Goal: Find specific page/section: Find specific page/section

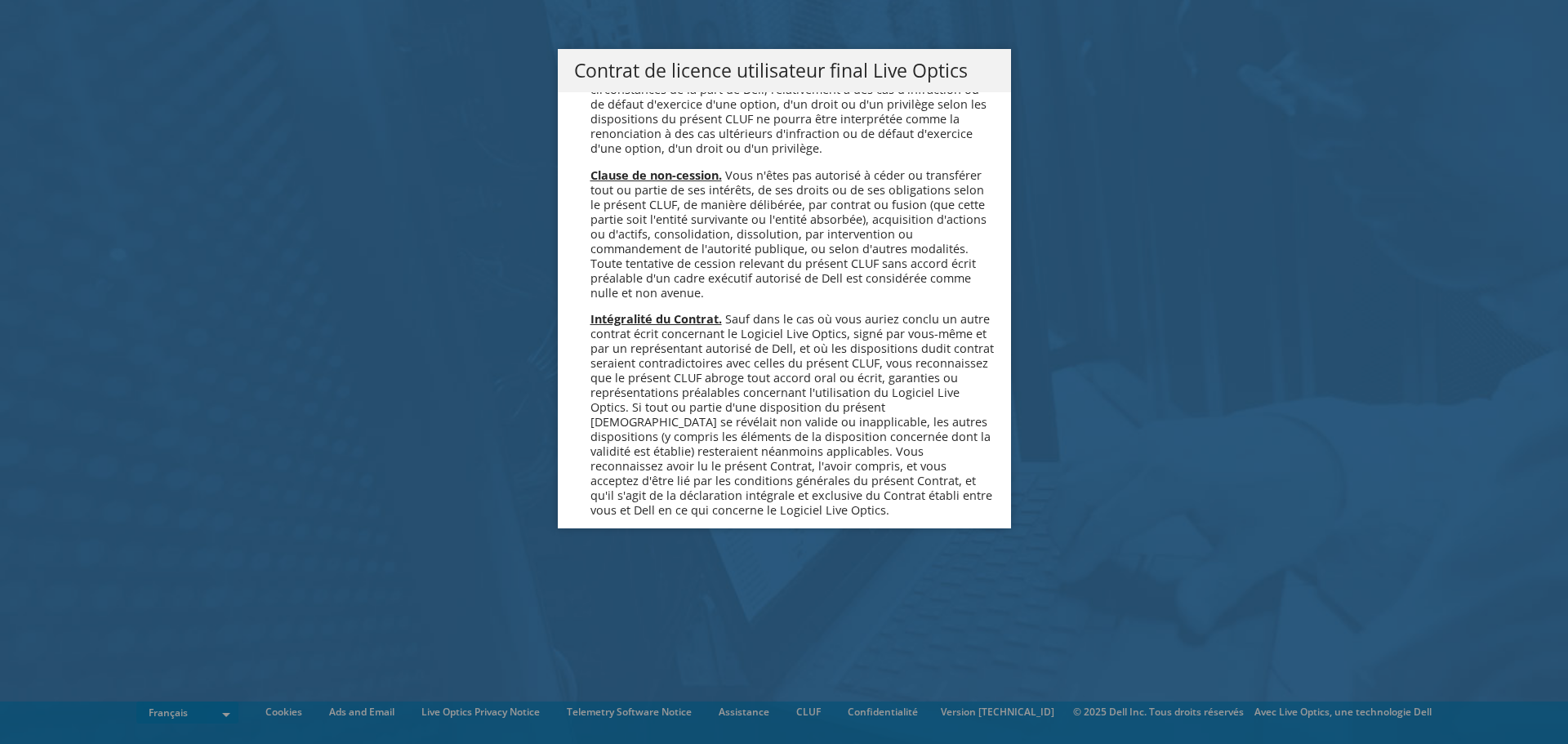
scroll to position [7219, 0]
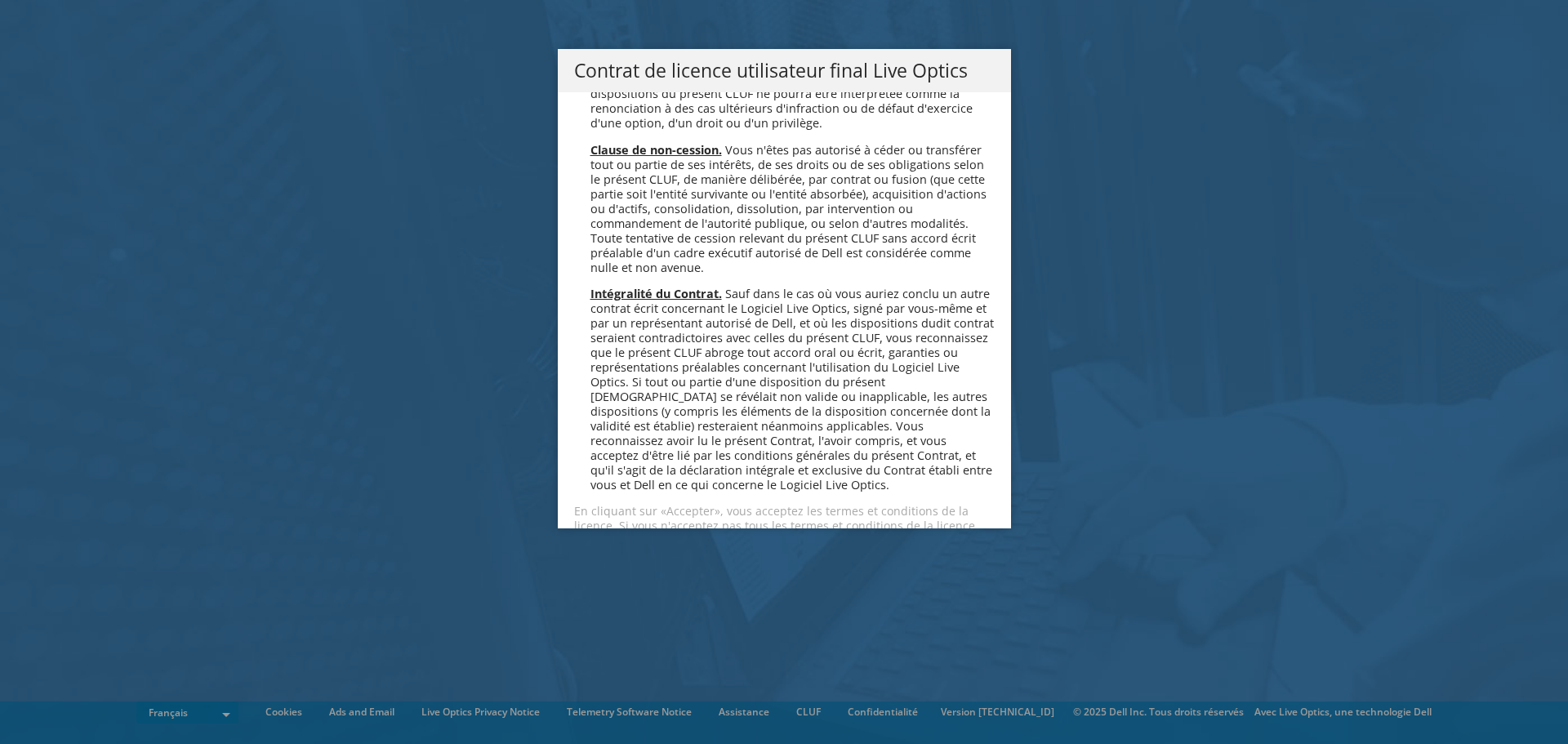
click at [622, 564] on link "Accepter" at bounding box center [623, 584] width 97 height 40
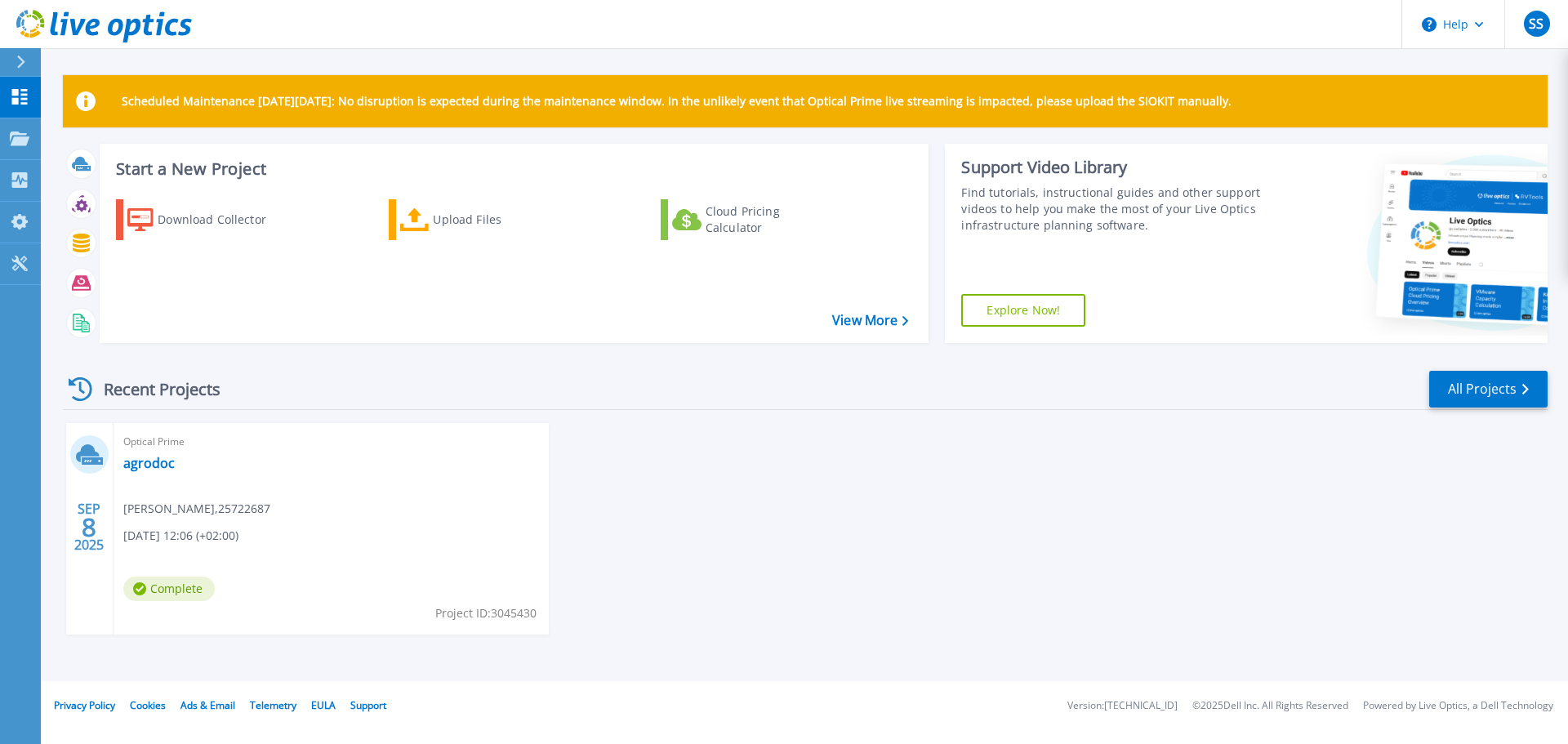
click at [164, 482] on div "Optical Prime agrodoc [PERSON_NAME] , 25722687 [DATE] 12:06 (+02:00) Complete P…" at bounding box center [330, 528] width 436 height 211
click at [150, 462] on link "agrodoc" at bounding box center [149, 462] width 52 height 16
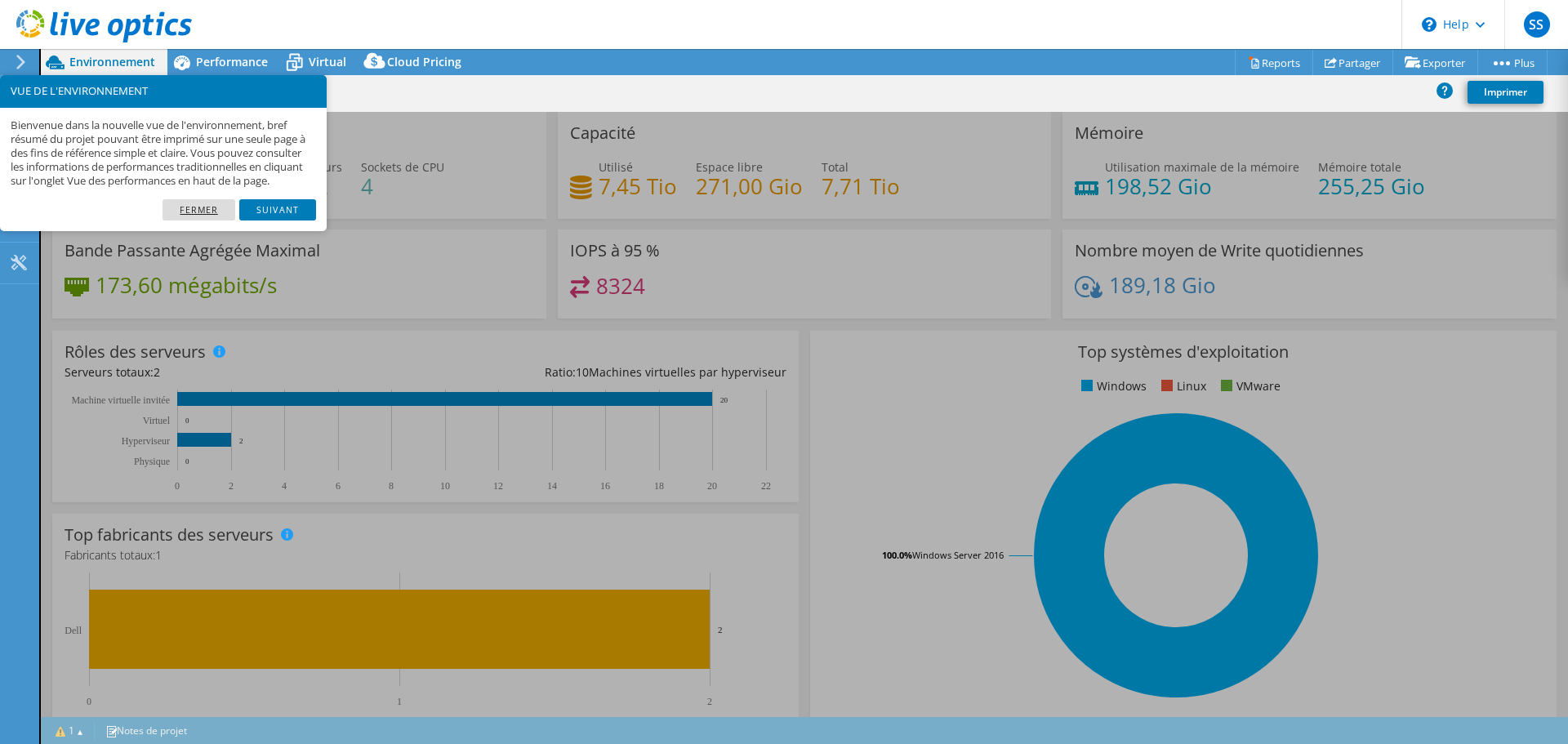
click at [196, 218] on link "Fermer" at bounding box center [198, 209] width 72 height 21
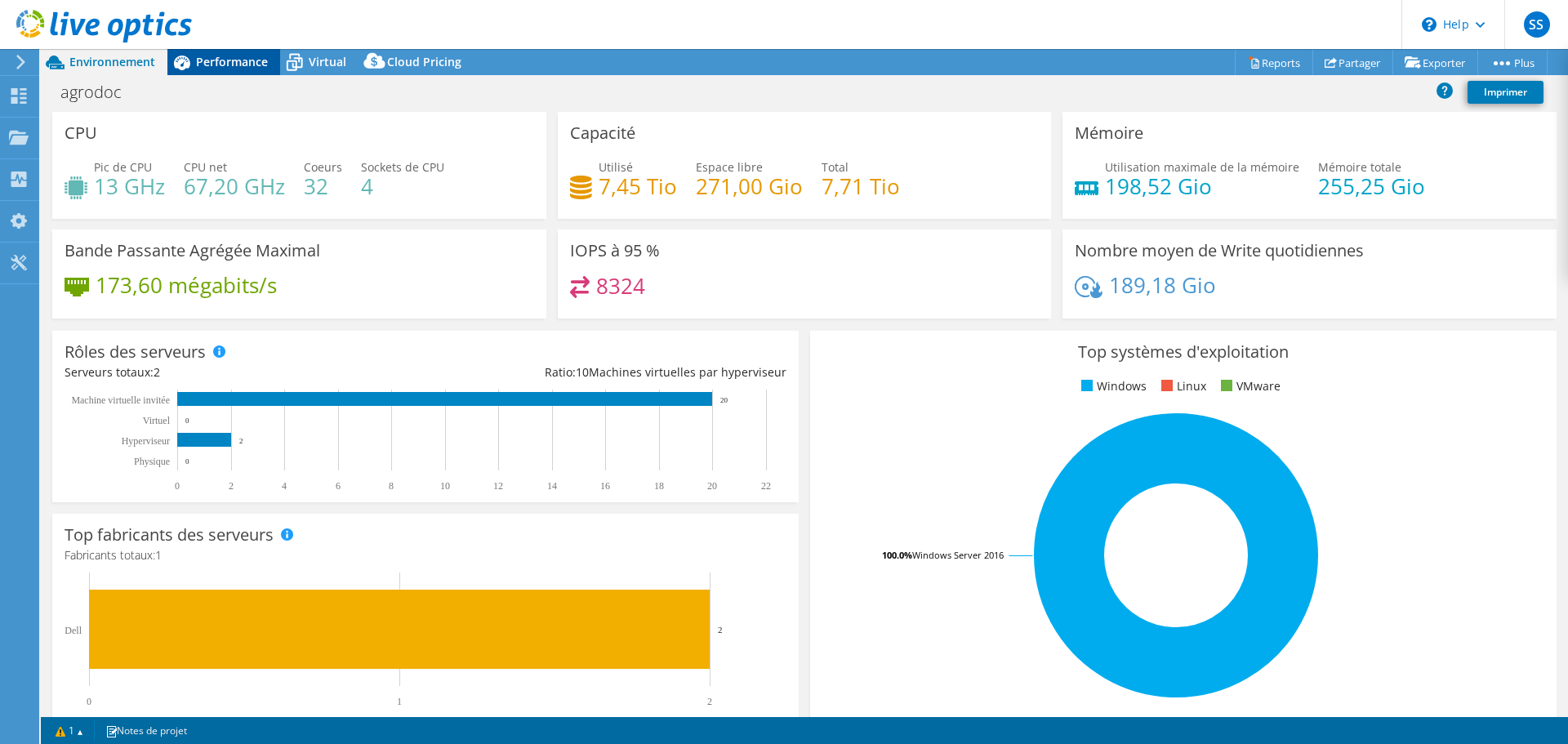
click at [230, 64] on span "Performance" at bounding box center [232, 62] width 71 height 16
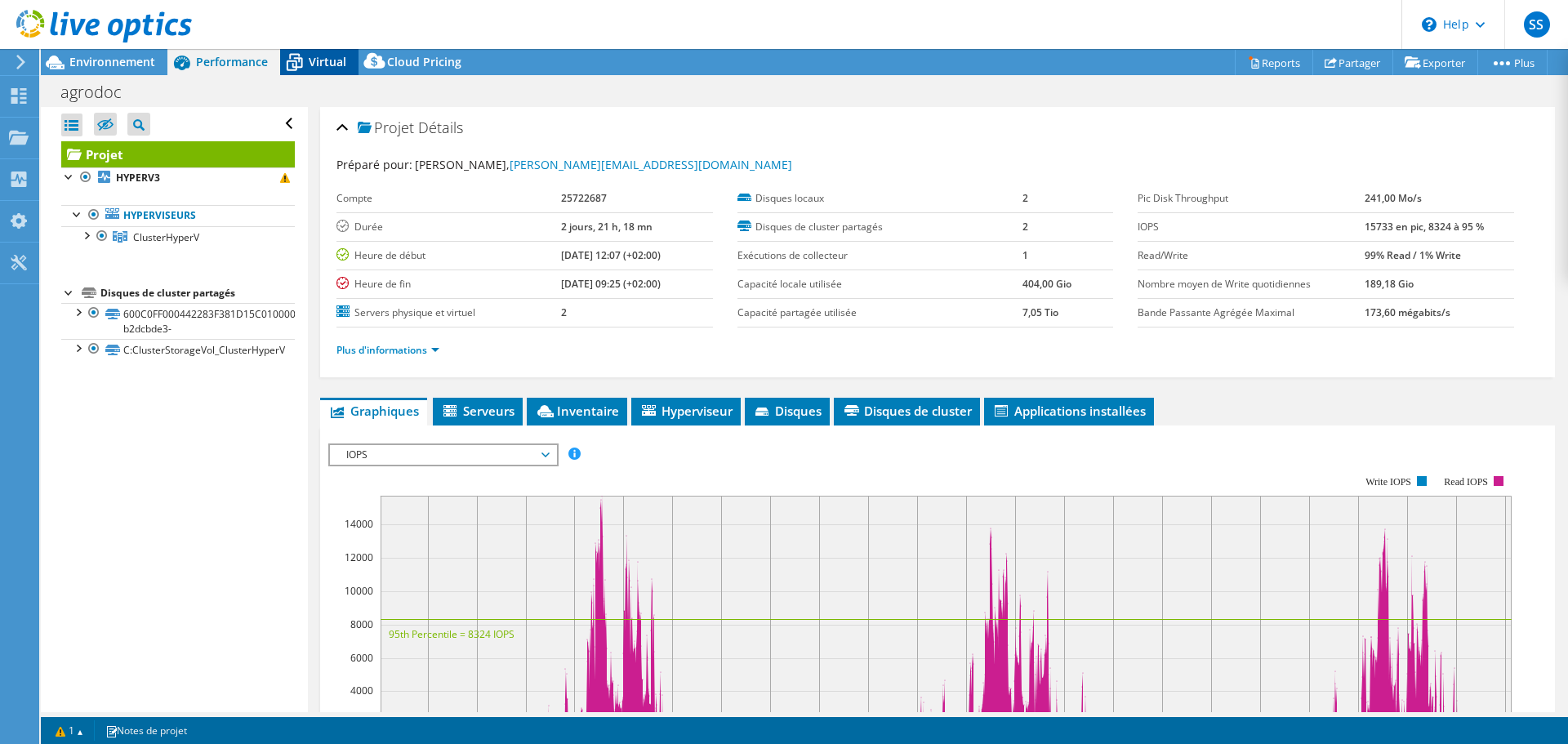
click at [306, 63] on icon at bounding box center [294, 62] width 29 height 29
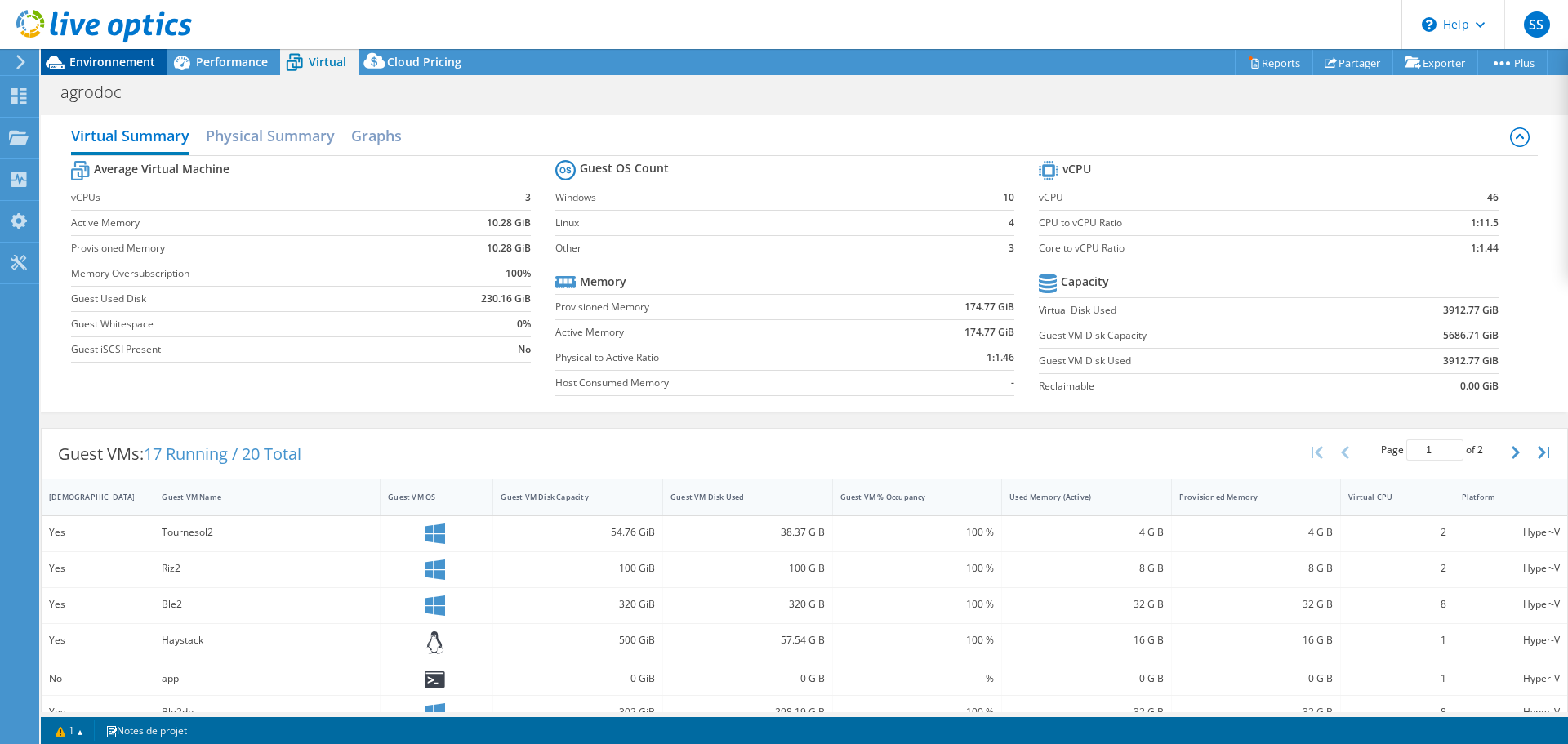
click at [75, 62] on span "Environnement" at bounding box center [112, 62] width 85 height 16
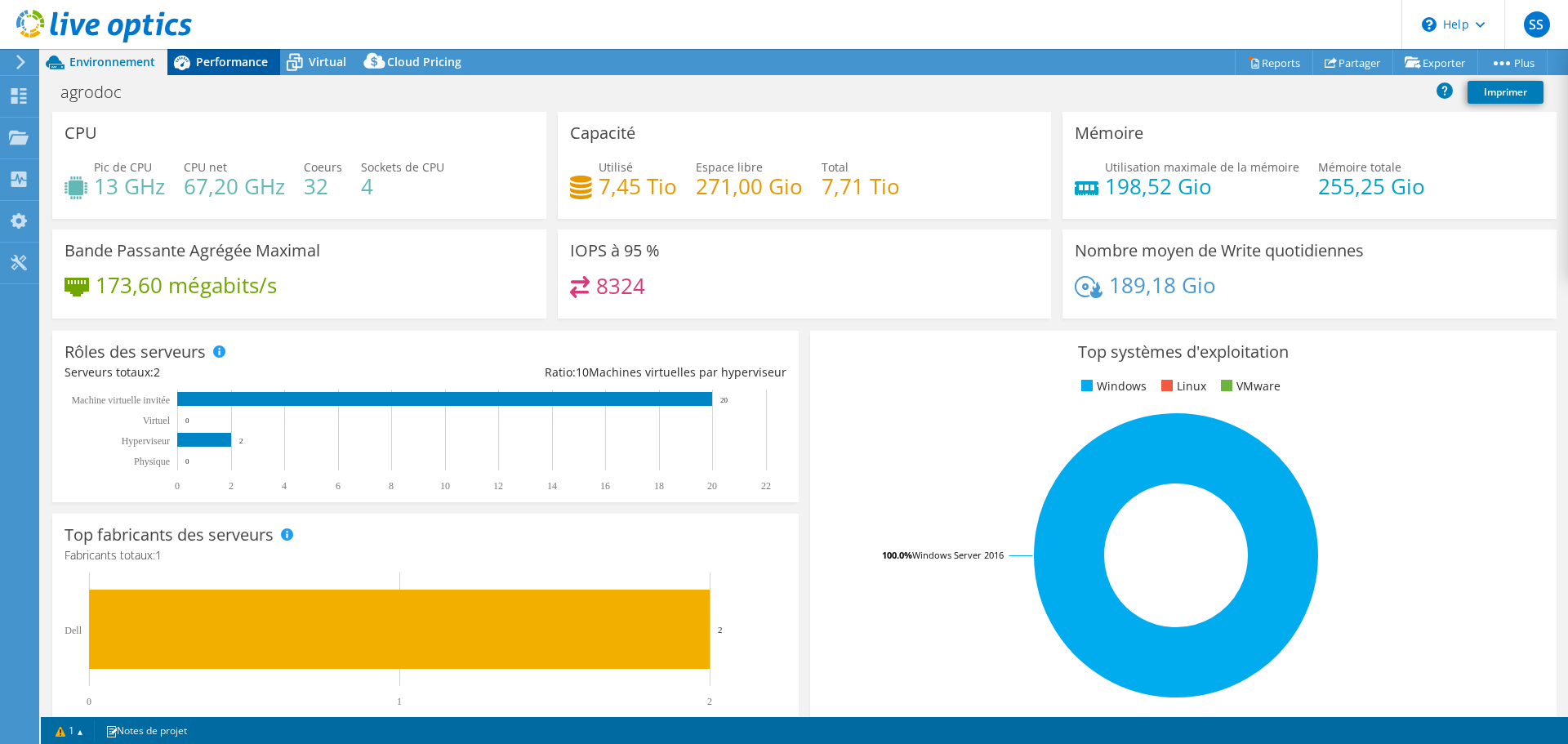
click at [210, 64] on span "Performance" at bounding box center [232, 62] width 71 height 16
